Goal: Task Accomplishment & Management: Complete application form

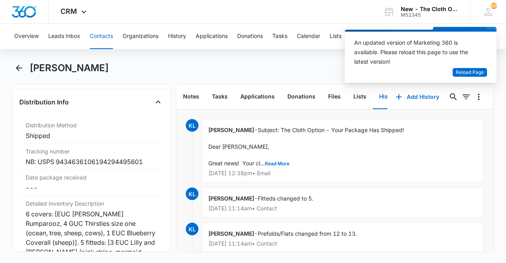
scroll to position [1892, 0]
click at [465, 74] on span "Reload Page" at bounding box center [470, 73] width 28 height 8
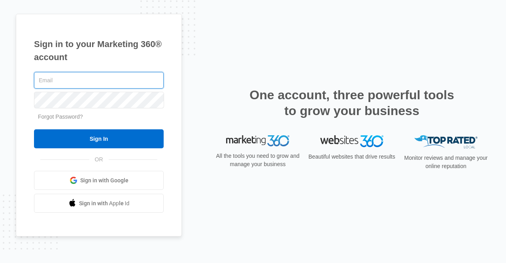
type input "katie.wa@theclothoption.org"
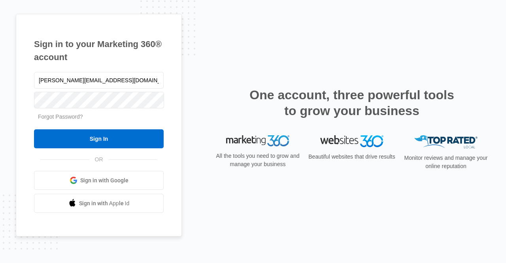
click at [108, 139] on input "Sign In" at bounding box center [99, 138] width 130 height 19
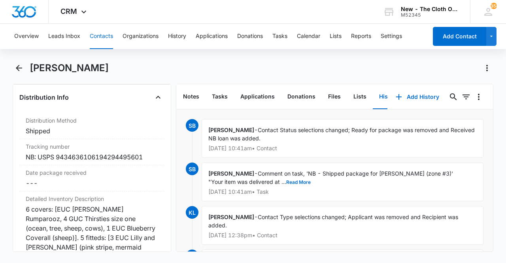
scroll to position [1906, 0]
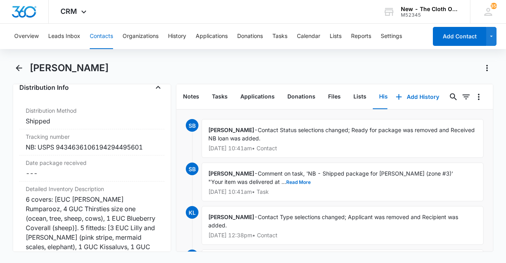
click at [78, 144] on div "NB: USPS 9434636106194294495601" at bounding box center [92, 146] width 133 height 9
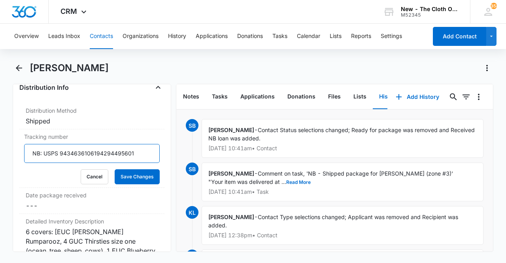
drag, startPoint x: 60, startPoint y: 152, endPoint x: 175, endPoint y: 142, distance: 115.9
click at [175, 142] on div "Remove AH [PERSON_NAME] Contact Info Name Cancel Save Changes [PERSON_NAME] Pho…" at bounding box center [253, 168] width 481 height 168
click at [94, 172] on button "Cancel" at bounding box center [95, 176] width 28 height 15
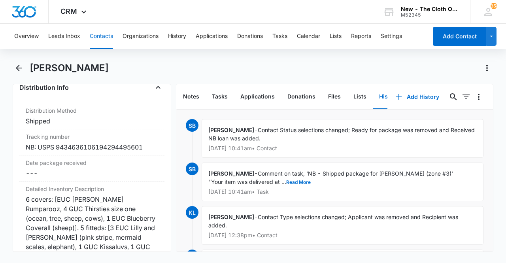
click at [54, 172] on dd "Cancel Save Changes ---" at bounding box center [92, 173] width 133 height 9
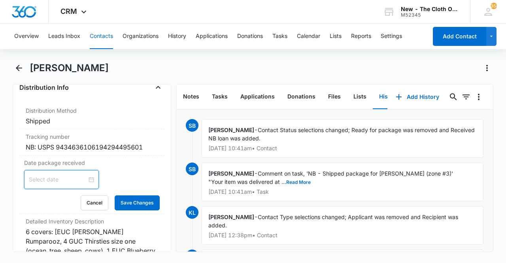
click at [51, 180] on input at bounding box center [58, 179] width 58 height 9
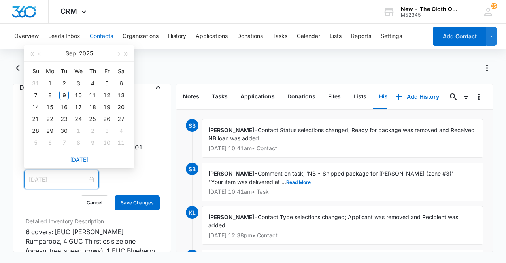
type input "[DATE]"
click at [50, 97] on div "8" at bounding box center [49, 95] width 9 height 9
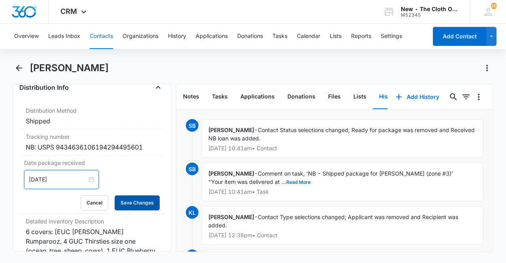
click at [133, 198] on button "Save Changes" at bounding box center [137, 202] width 45 height 15
click at [216, 89] on button "Tasks" at bounding box center [220, 97] width 28 height 25
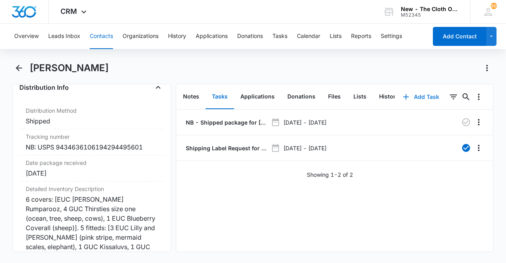
click at [418, 105] on button "Add Task" at bounding box center [421, 96] width 52 height 19
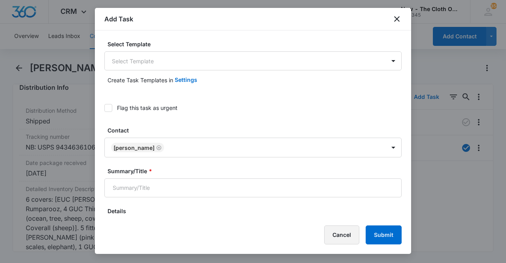
click at [344, 234] on button "Cancel" at bounding box center [341, 234] width 35 height 19
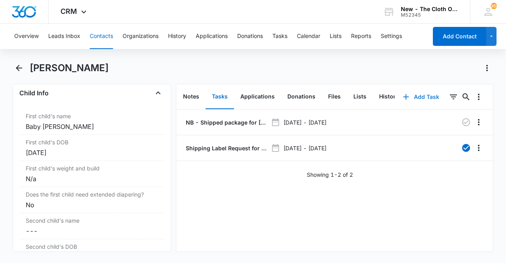
scroll to position [927, 0]
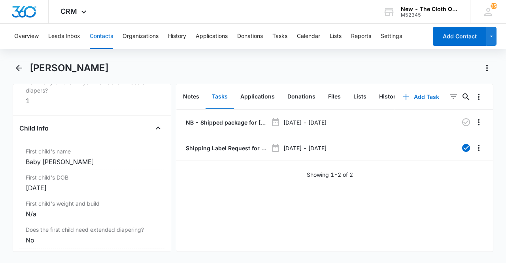
click at [419, 92] on button "Add Task" at bounding box center [421, 96] width 52 height 19
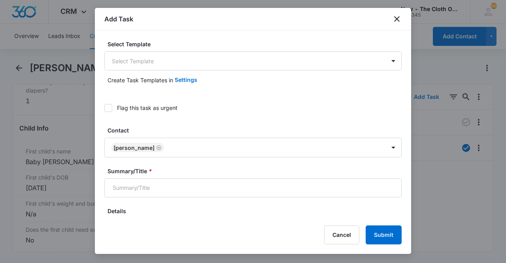
click at [189, 61] on body "CRM Apps Reputation Forms CRM Email Ads Intelligence Brand Settings New - The C…" at bounding box center [253, 131] width 506 height 263
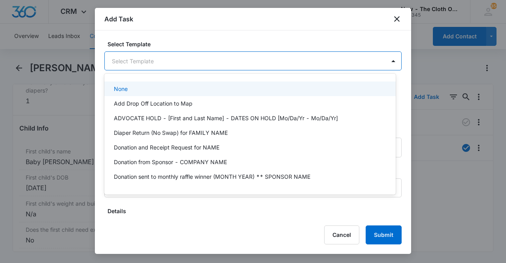
click at [189, 61] on div at bounding box center [253, 131] width 506 height 263
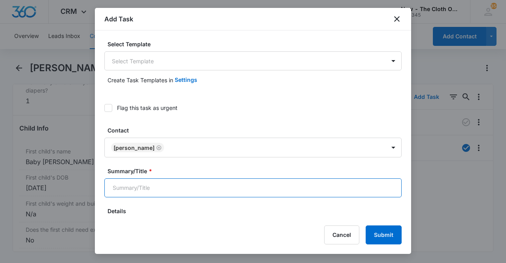
click at [198, 194] on input "Summary/Title *" at bounding box center [252, 187] width 297 height 19
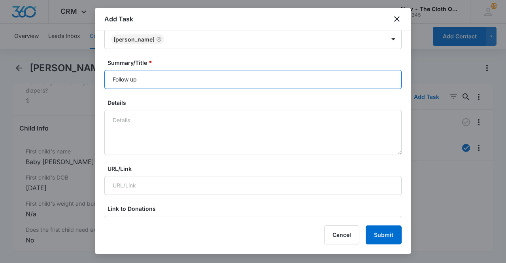
scroll to position [109, 0]
type input "Follow up"
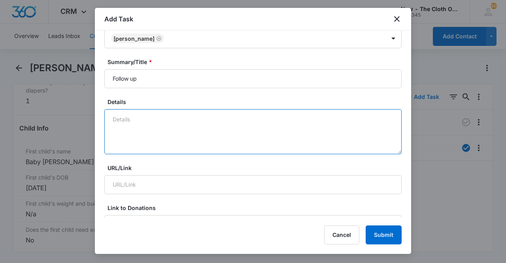
click at [175, 121] on textarea "Details" at bounding box center [252, 131] width 297 height 45
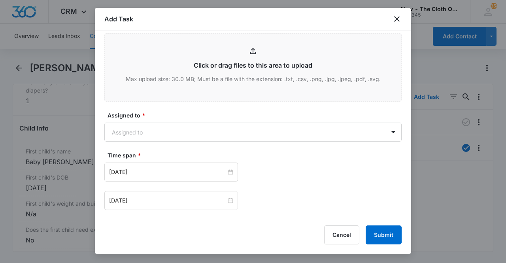
scroll to position [422, 0]
type textarea "EDD 10/05"
click at [160, 121] on body "CRM Apps Reputation Forms CRM Email Ads Intelligence Brand Settings New - The C…" at bounding box center [253, 131] width 506 height 263
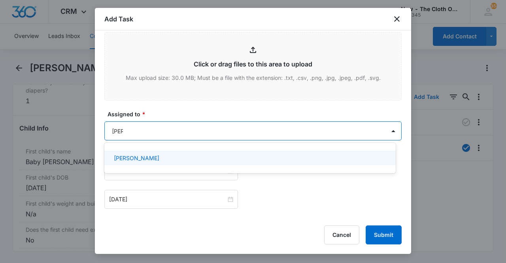
type input "[PERSON_NAME]"
click at [157, 155] on div "[PERSON_NAME]" at bounding box center [249, 158] width 271 height 8
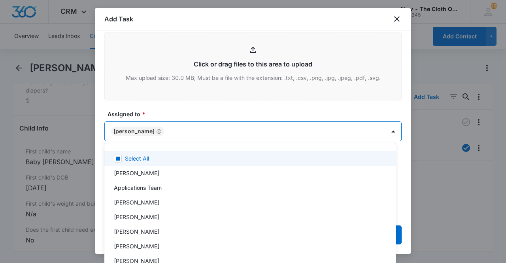
click at [400, 161] on div at bounding box center [253, 131] width 506 height 263
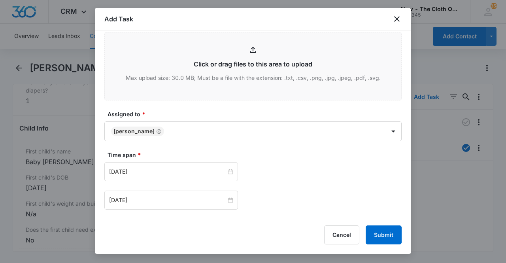
scroll to position [467, 0]
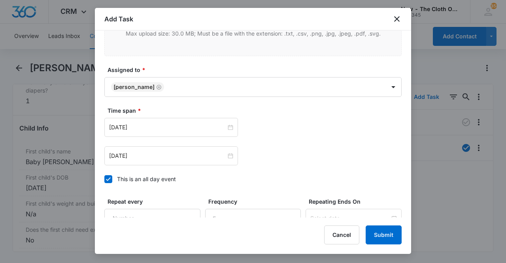
click at [152, 125] on input "[DATE]" at bounding box center [167, 127] width 117 height 9
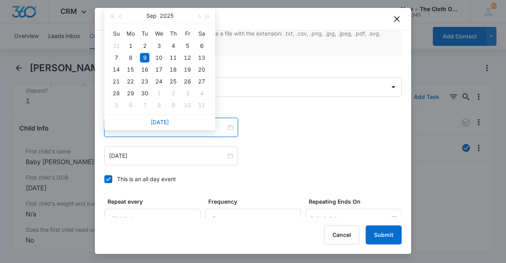
click at [199, 17] on span "button" at bounding box center [199, 17] width 4 height 4
type input "[DATE]"
click at [116, 83] on div "19" at bounding box center [116, 81] width 9 height 9
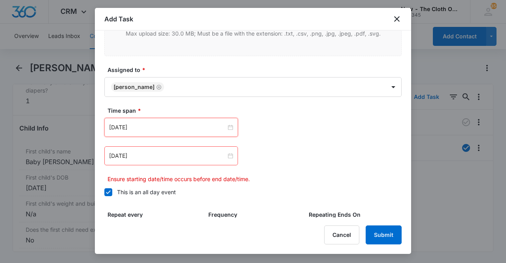
click at [147, 158] on input "[DATE]" at bounding box center [167, 156] width 117 height 9
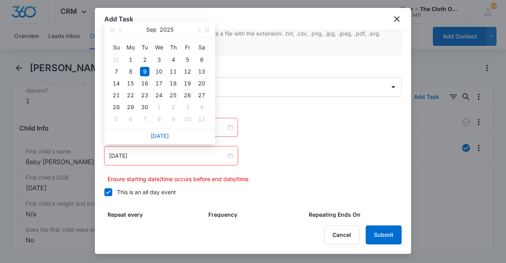
click at [199, 34] on button "button" at bounding box center [198, 30] width 9 height 16
type input "[DATE]"
click at [119, 93] on div "19" at bounding box center [116, 95] width 9 height 9
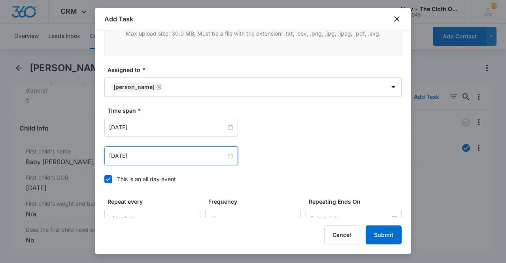
scroll to position [543, 0]
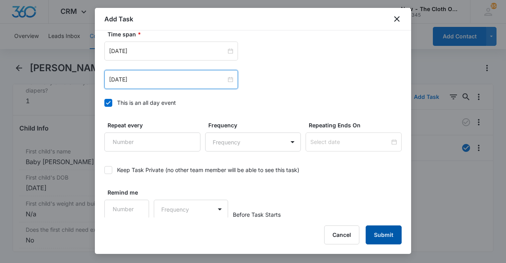
click at [381, 238] on button "Submit" at bounding box center [384, 234] width 36 height 19
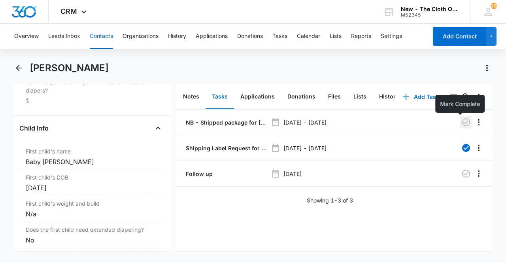
click at [462, 121] on icon "button" at bounding box center [466, 122] width 8 height 8
click at [280, 38] on button "Tasks" at bounding box center [280, 36] width 15 height 25
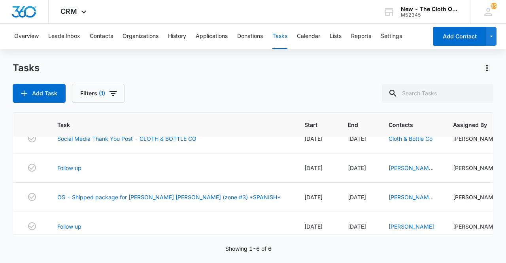
scroll to position [91, 0]
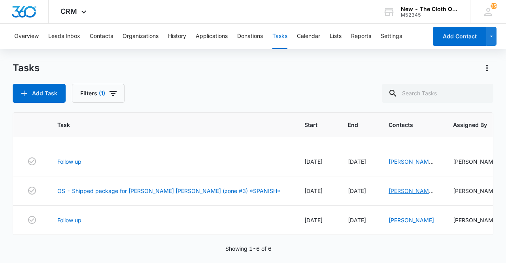
click at [389, 188] on link "[PERSON_NAME] [PERSON_NAME]" at bounding box center [411, 195] width 45 height 15
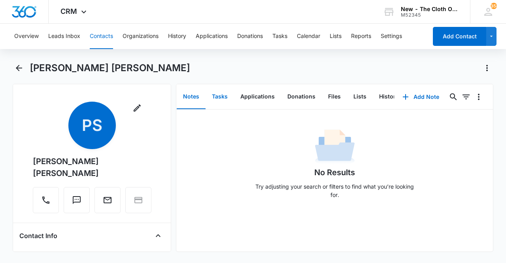
click at [226, 91] on button "Tasks" at bounding box center [220, 97] width 28 height 25
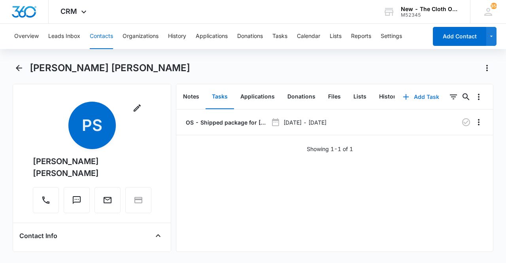
click at [417, 95] on button "Add Task" at bounding box center [421, 96] width 52 height 19
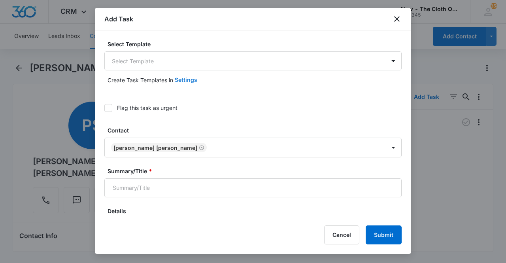
click at [190, 71] on button "Settings" at bounding box center [186, 79] width 23 height 19
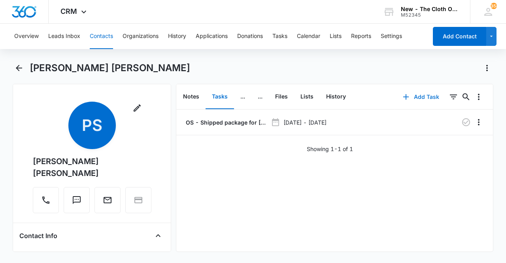
click at [410, 97] on button "Add Task" at bounding box center [421, 96] width 52 height 19
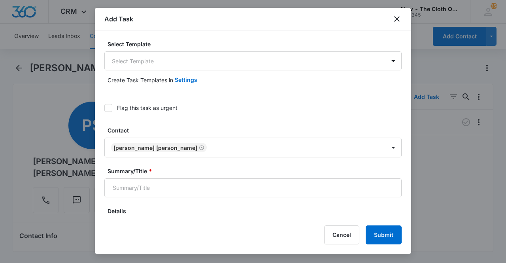
click at [252, 52] on body "CRM Apps Reputation Forms CRM Email Ads Intelligence Brand Settings New - The C…" at bounding box center [253, 131] width 506 height 263
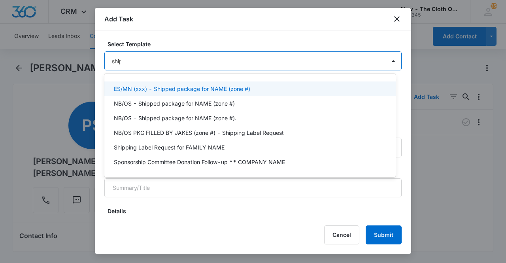
type input "[PERSON_NAME]"
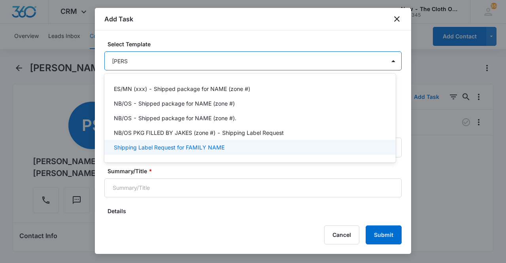
click at [189, 145] on p "Shipping Label Request for FAMILY NAME" at bounding box center [169, 147] width 111 height 8
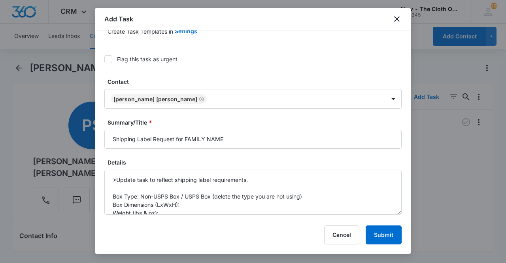
scroll to position [50, 0]
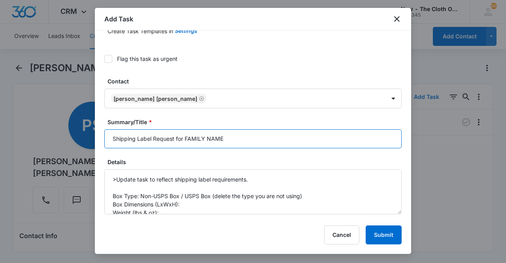
drag, startPoint x: 241, startPoint y: 137, endPoint x: 184, endPoint y: 136, distance: 56.6
click at [184, 136] on input "Shipping Label Request for FAMILY NAME" at bounding box center [252, 138] width 297 height 19
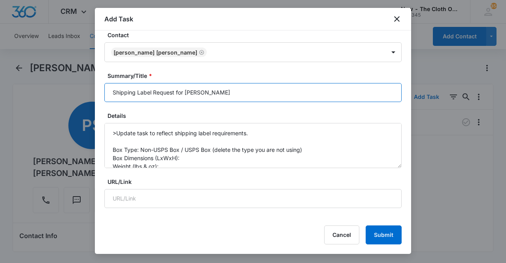
scroll to position [97, 0]
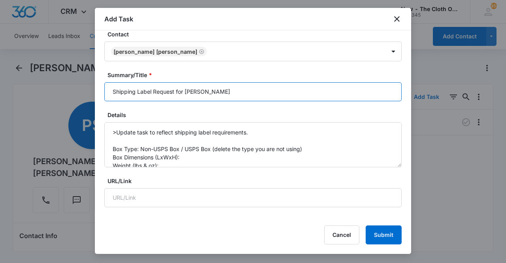
type input "Shipping Label Request for [PERSON_NAME]"
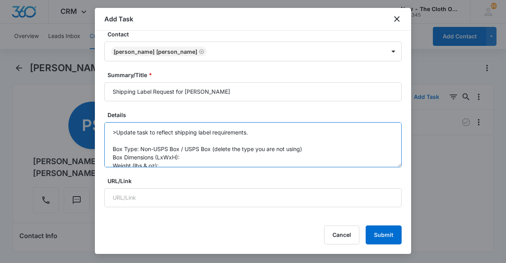
drag, startPoint x: 314, startPoint y: 149, endPoint x: 184, endPoint y: 148, distance: 130.1
click at [184, 148] on textarea ">Update task to reflect shipping label requirements. Box Type: Non-USPS Box / U…" at bounding box center [252, 144] width 297 height 45
click at [187, 155] on textarea ">Update task to reflect shipping label requirements. Box Type: Non-USPS Box Box…" at bounding box center [252, 144] width 297 height 45
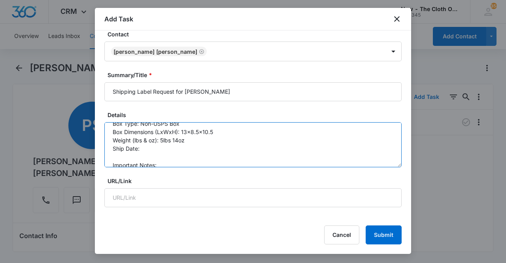
scroll to position [26, 0]
click at [186, 149] on textarea ">Update task to reflect shipping label requirements. Box Type: Non-USPS Box Box…" at bounding box center [252, 144] width 297 height 45
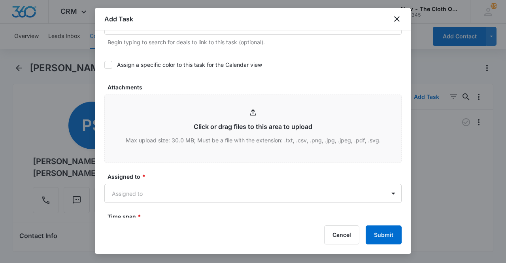
scroll to position [381, 0]
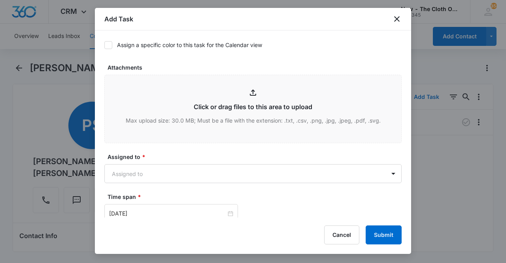
type textarea ">Update task to reflect shipping label requirements. Box Type: Non-USPS Box Box…"
click at [157, 169] on body "CRM Apps Reputation Forms CRM Email Ads Intelligence Brand Settings New - The C…" at bounding box center [253, 131] width 506 height 263
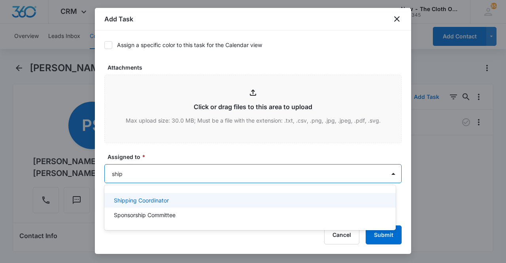
type input "[PERSON_NAME]"
click at [152, 198] on p "Shipping Coordinator" at bounding box center [141, 200] width 55 height 8
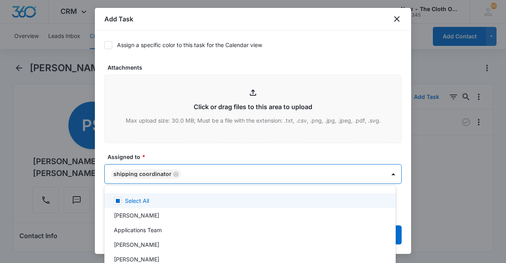
click at [165, 148] on div at bounding box center [253, 131] width 506 height 263
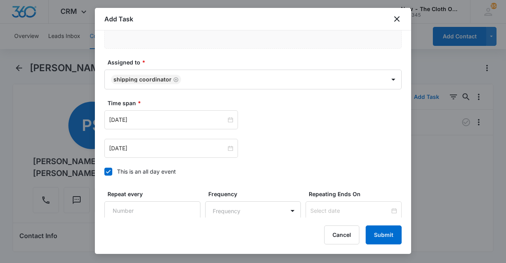
scroll to position [475, 0]
click at [161, 122] on div "[DATE]" at bounding box center [171, 119] width 134 height 19
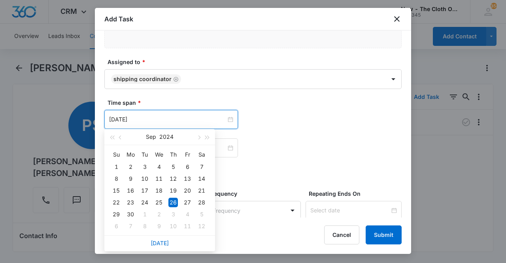
click at [161, 243] on link "[DATE]" at bounding box center [160, 243] width 18 height 7
type input "[DATE]"
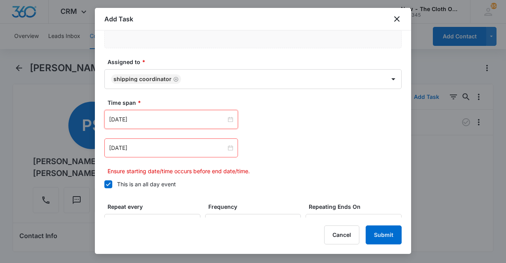
click at [161, 148] on input "[DATE]" at bounding box center [167, 148] width 117 height 9
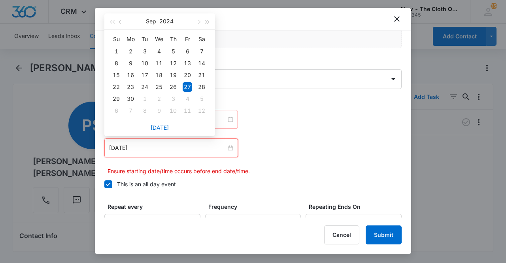
click at [161, 129] on link "[DATE]" at bounding box center [160, 127] width 18 height 7
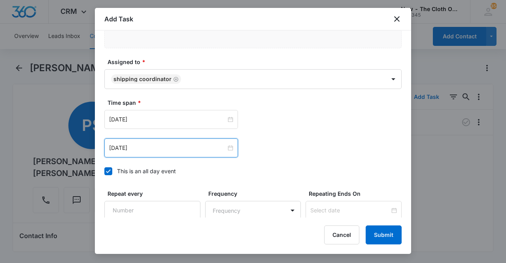
click at [164, 150] on input "[DATE]" at bounding box center [167, 148] width 117 height 9
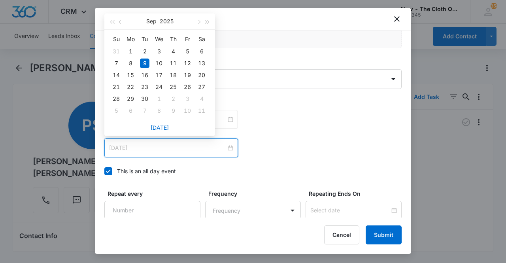
type input "[DATE]"
click at [176, 65] on div "11" at bounding box center [173, 63] width 9 height 9
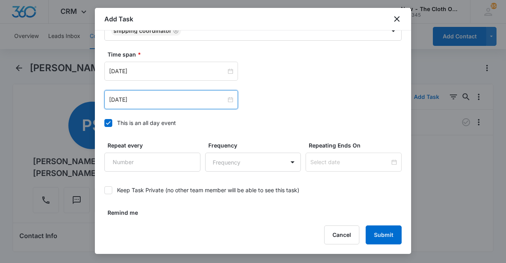
scroll to position [544, 0]
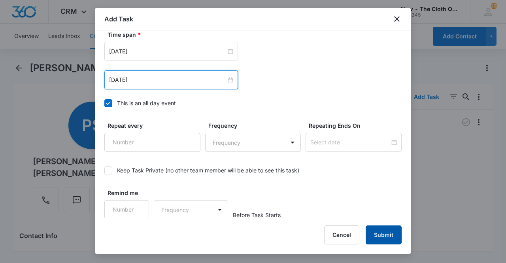
click at [383, 243] on button "Submit" at bounding box center [384, 234] width 36 height 19
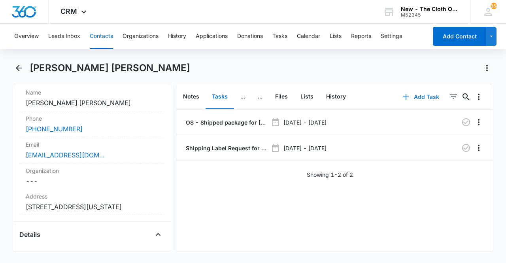
scroll to position [0, 0]
